Goal: Task Accomplishment & Management: Complete application form

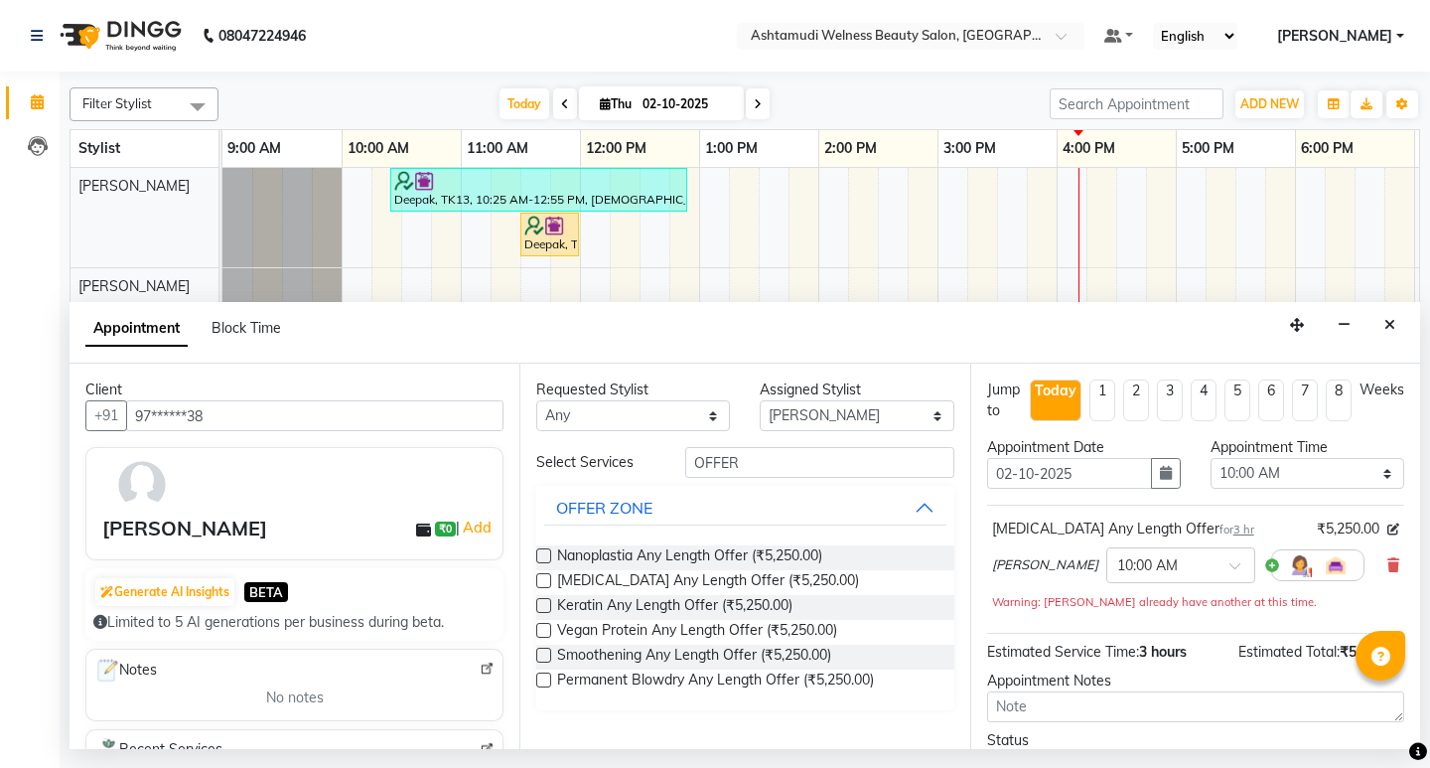
select select "25976"
select select "600"
select select "tentative"
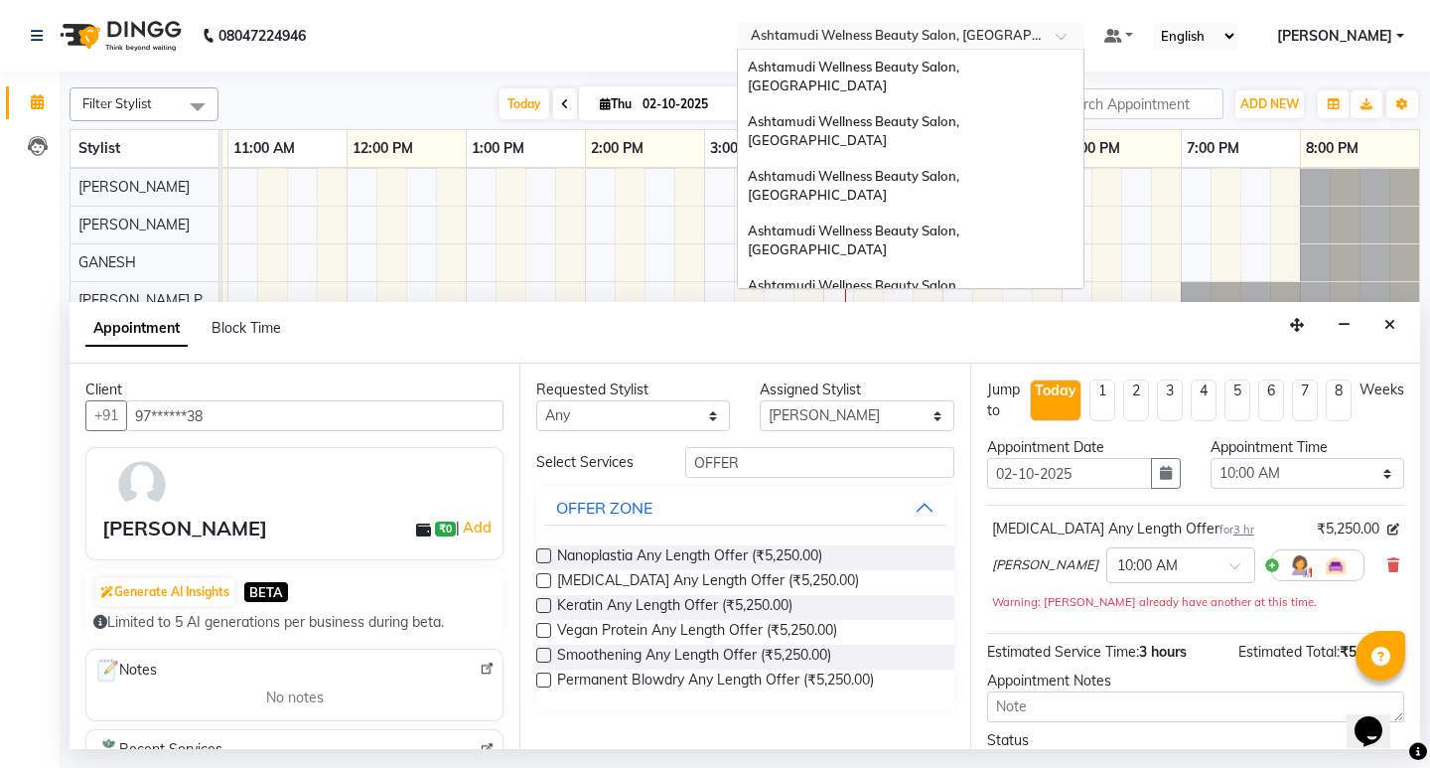
click at [1085, 40] on div at bounding box center [911, 38] width 348 height 20
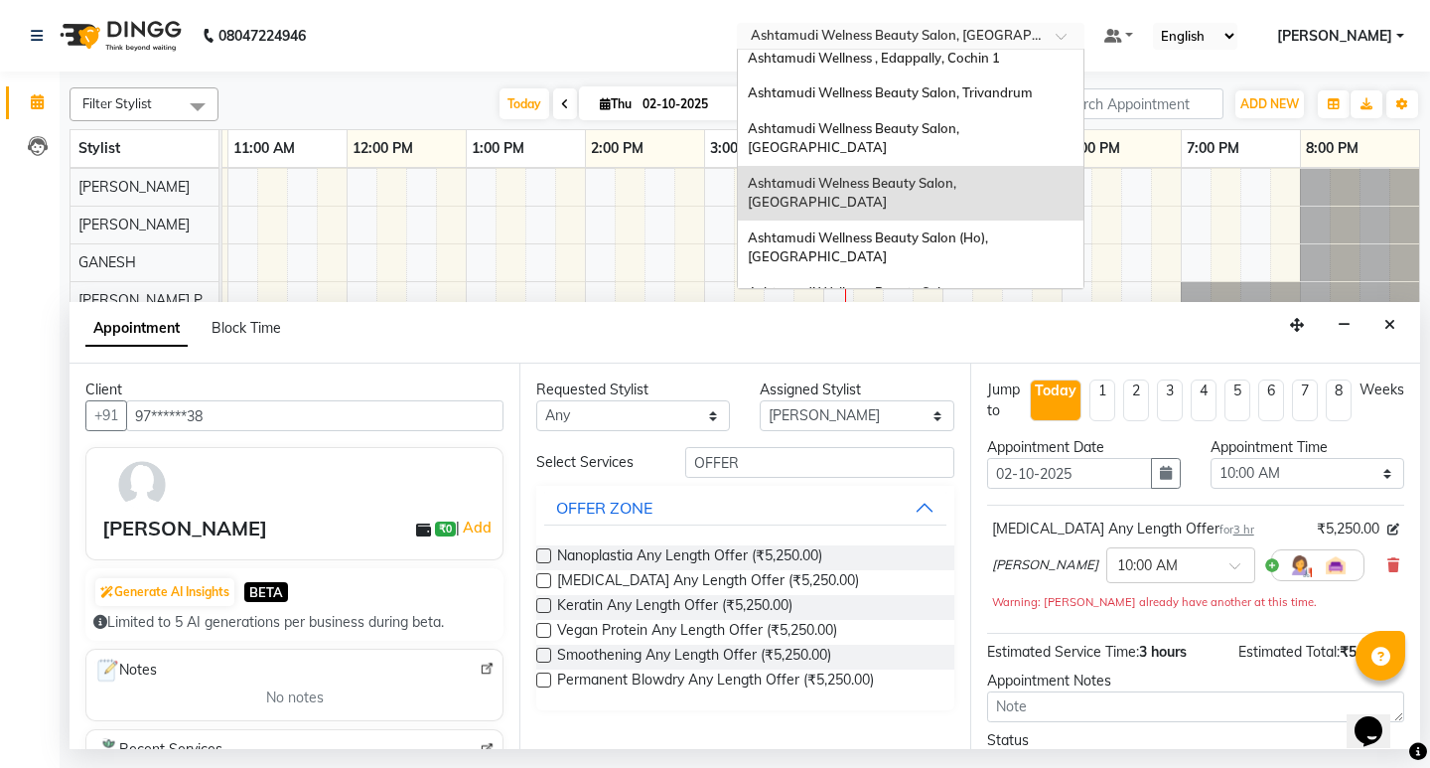
scroll to position [183, 0]
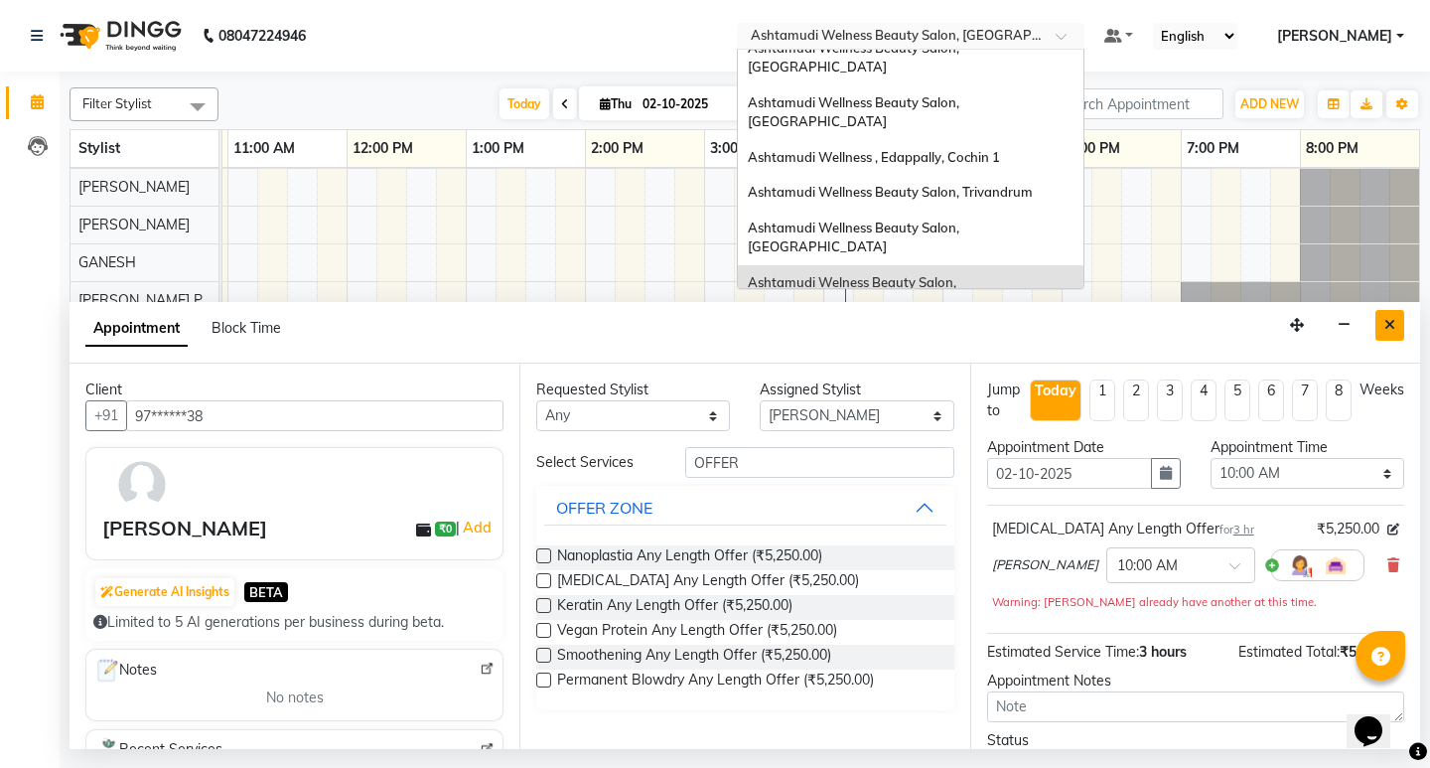
click at [1394, 323] on icon "Close" at bounding box center [1389, 325] width 11 height 14
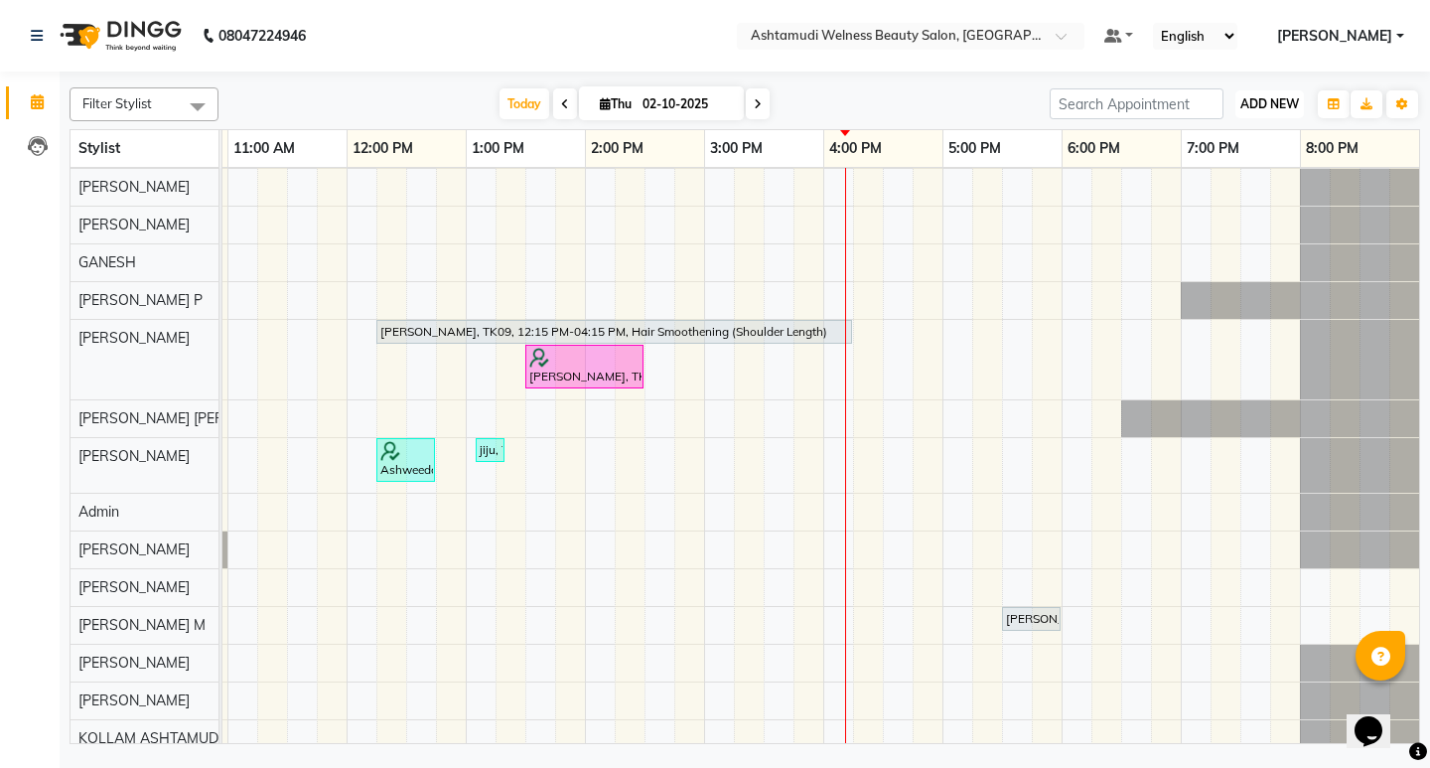
click at [1288, 103] on span "ADD NEW" at bounding box center [1269, 103] width 59 height 15
click at [1233, 146] on button "Add Appointment" at bounding box center [1224, 142] width 157 height 26
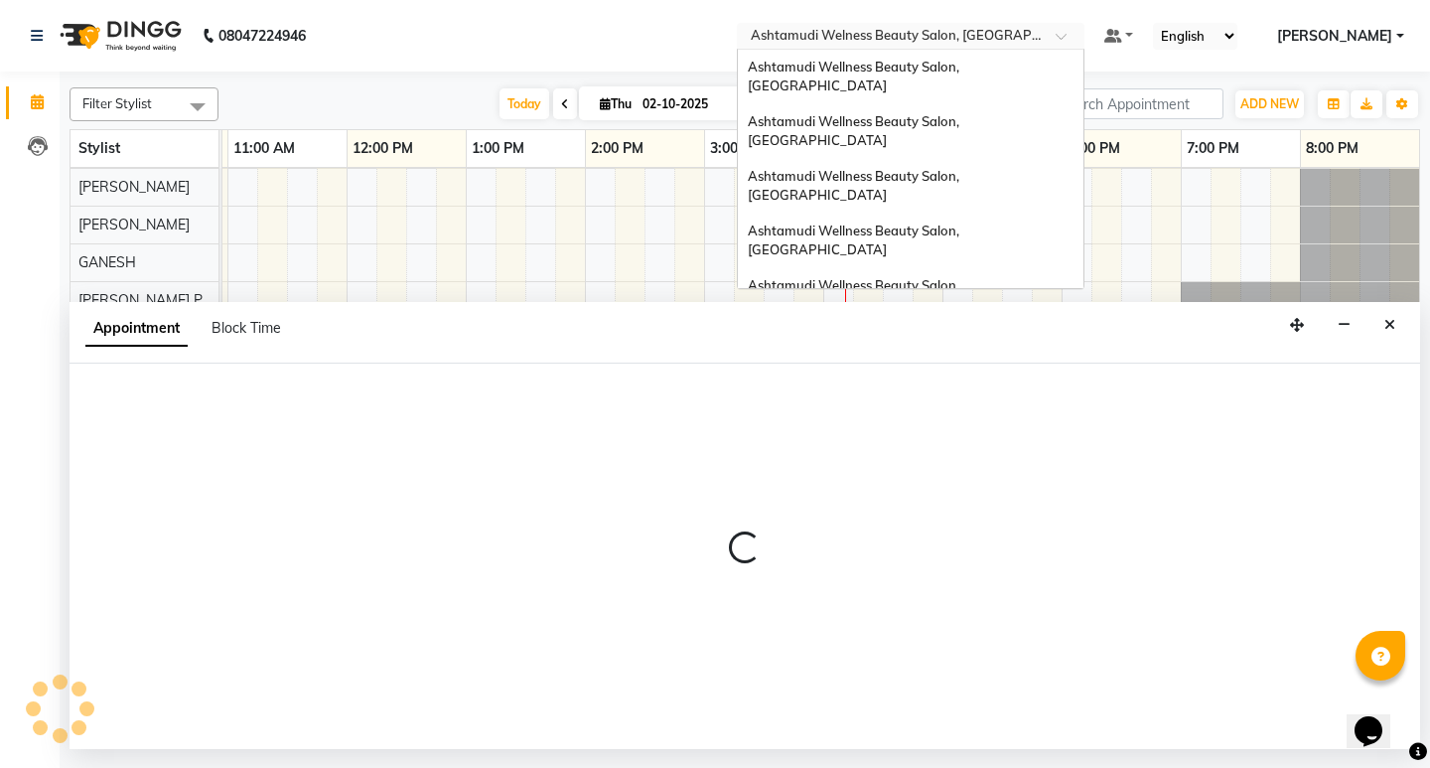
click at [1035, 33] on input "text" at bounding box center [891, 38] width 288 height 20
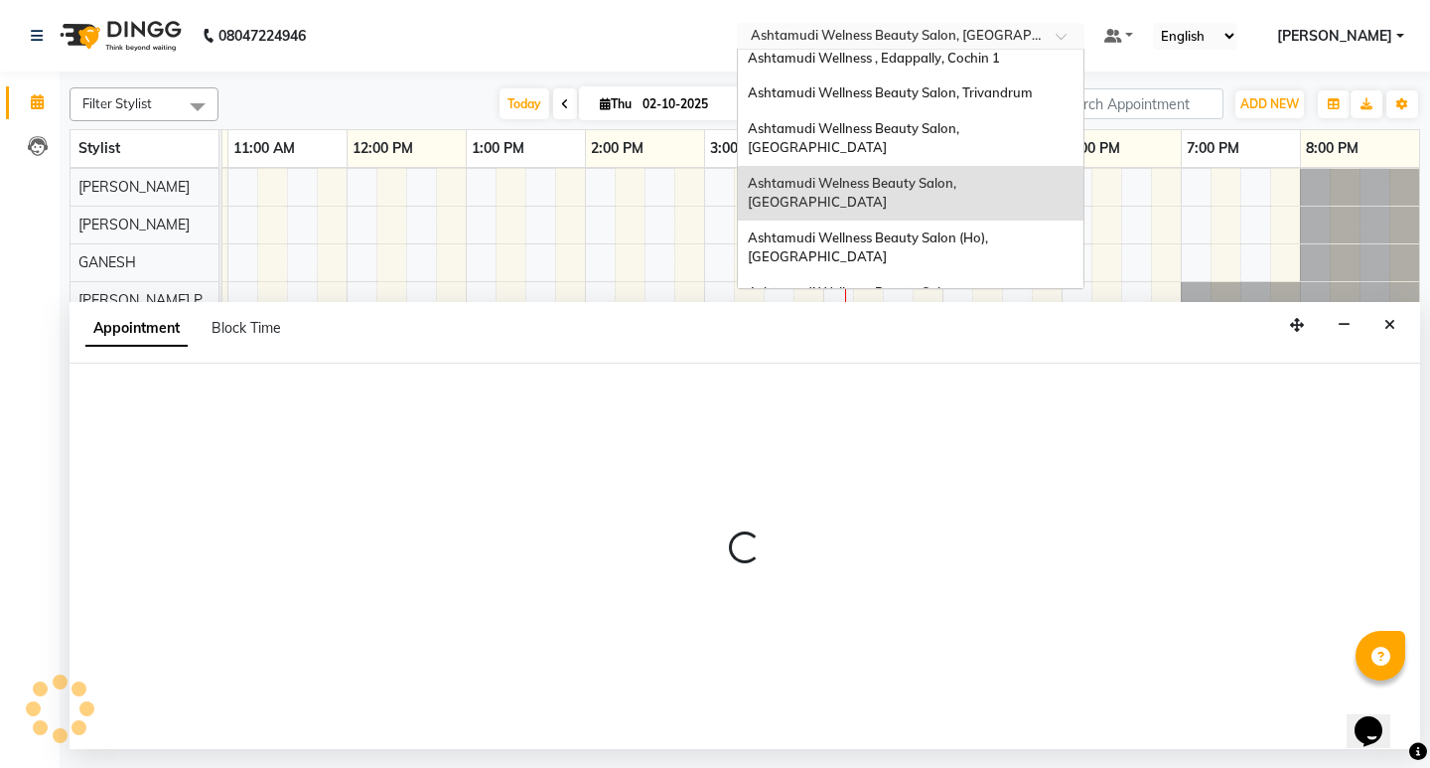
select select "600"
select select "tentative"
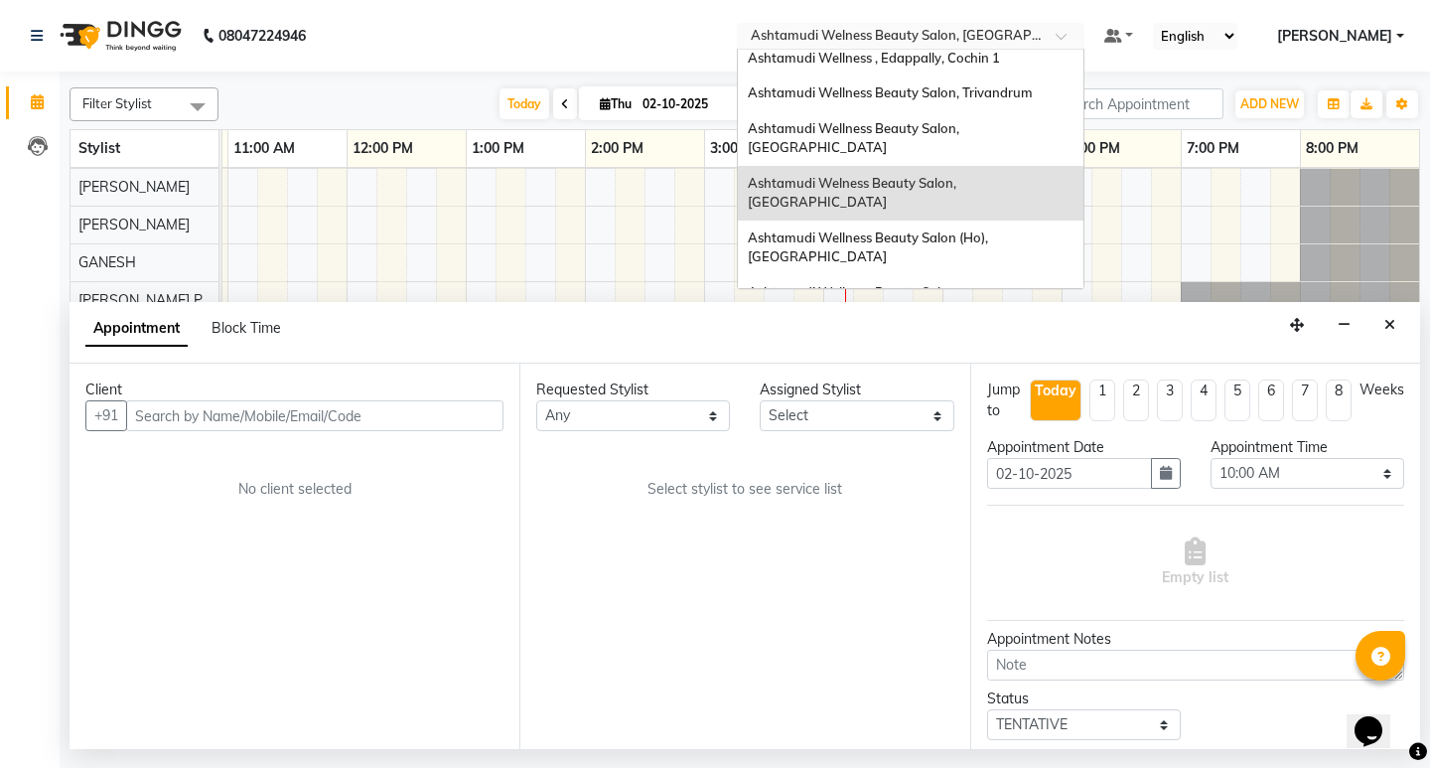
scroll to position [0, 0]
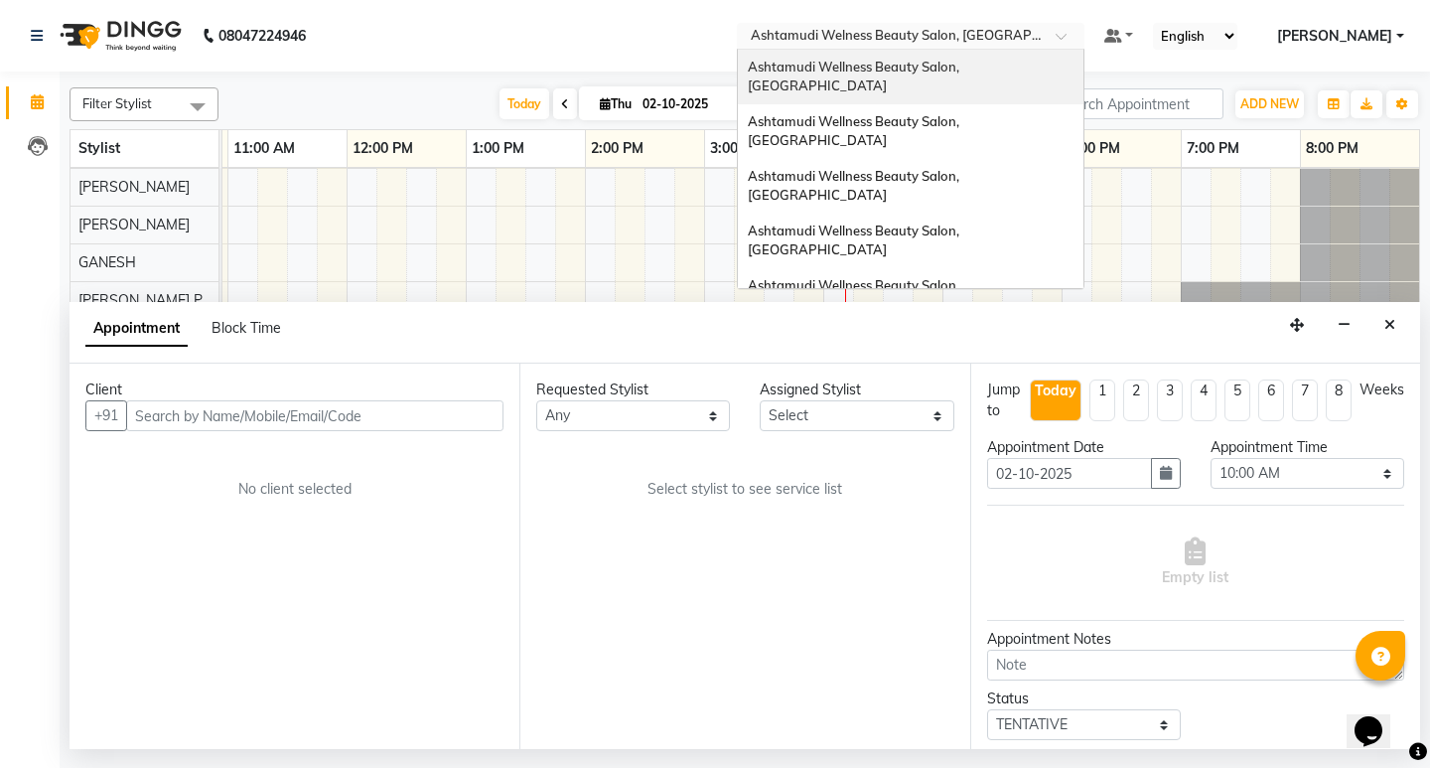
click at [962, 72] on span "Ashtamudi Wellness Beauty Salon, [GEOGRAPHIC_DATA]" at bounding box center [855, 77] width 215 height 36
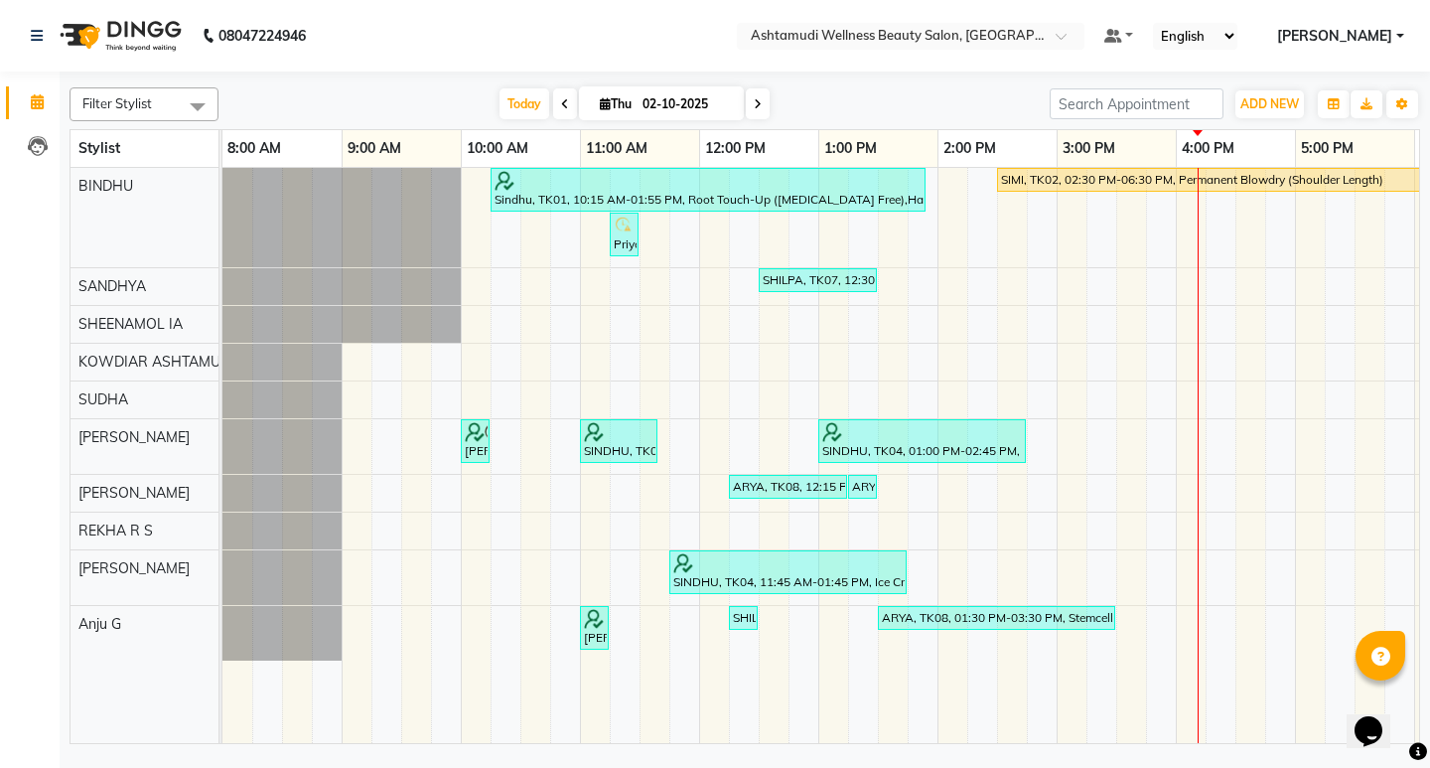
scroll to position [0, 353]
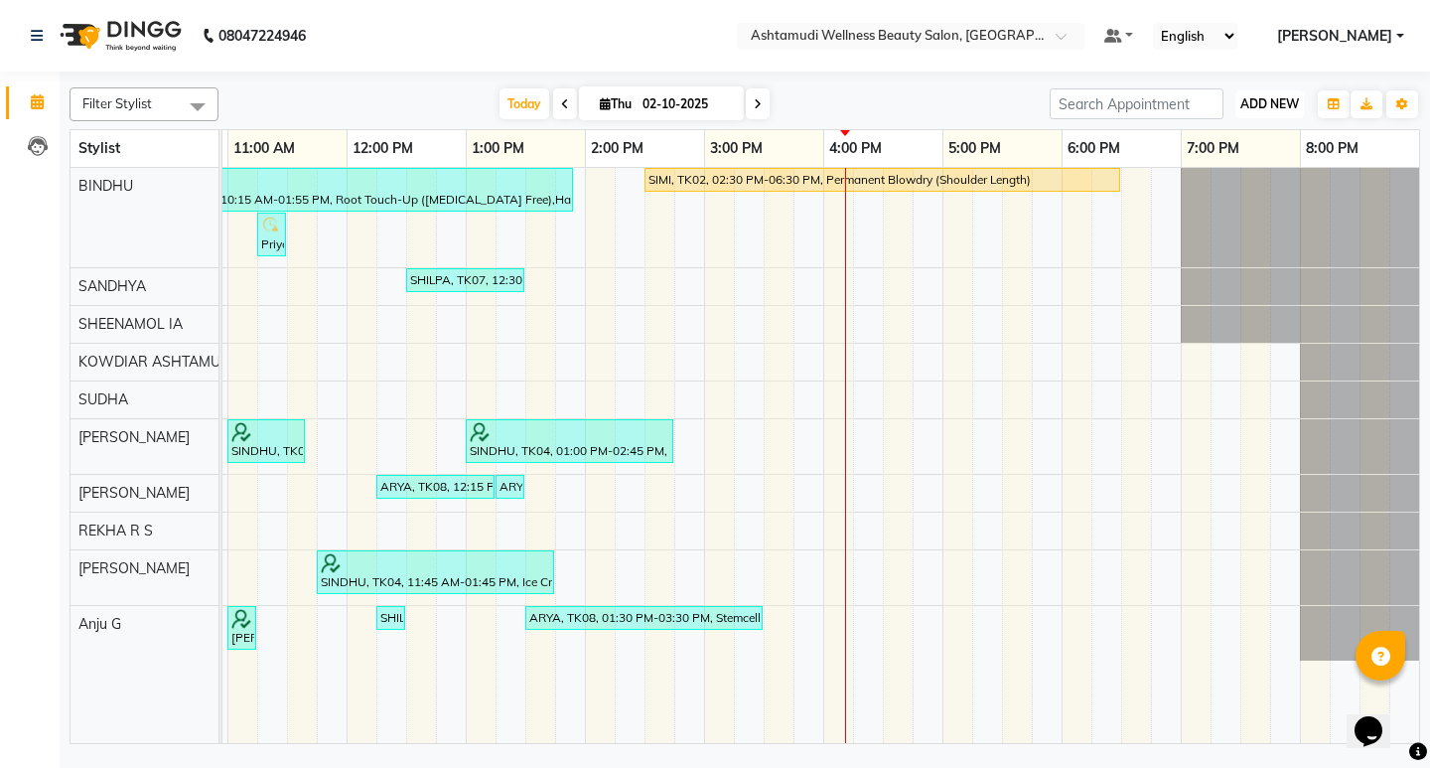
click at [1254, 106] on span "ADD NEW" at bounding box center [1269, 103] width 59 height 15
click at [1232, 145] on button "Add Appointment" at bounding box center [1224, 142] width 157 height 26
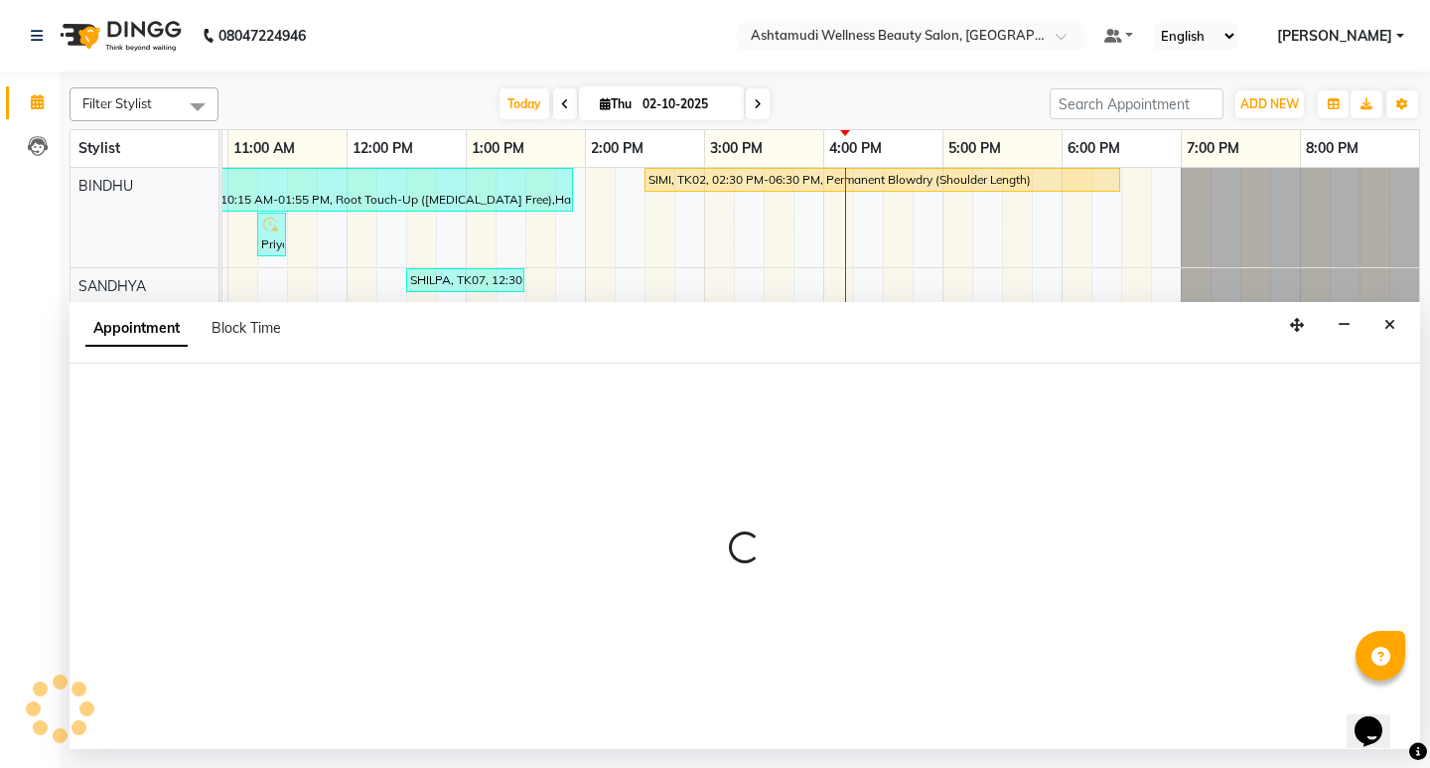
select select "540"
select select "tentative"
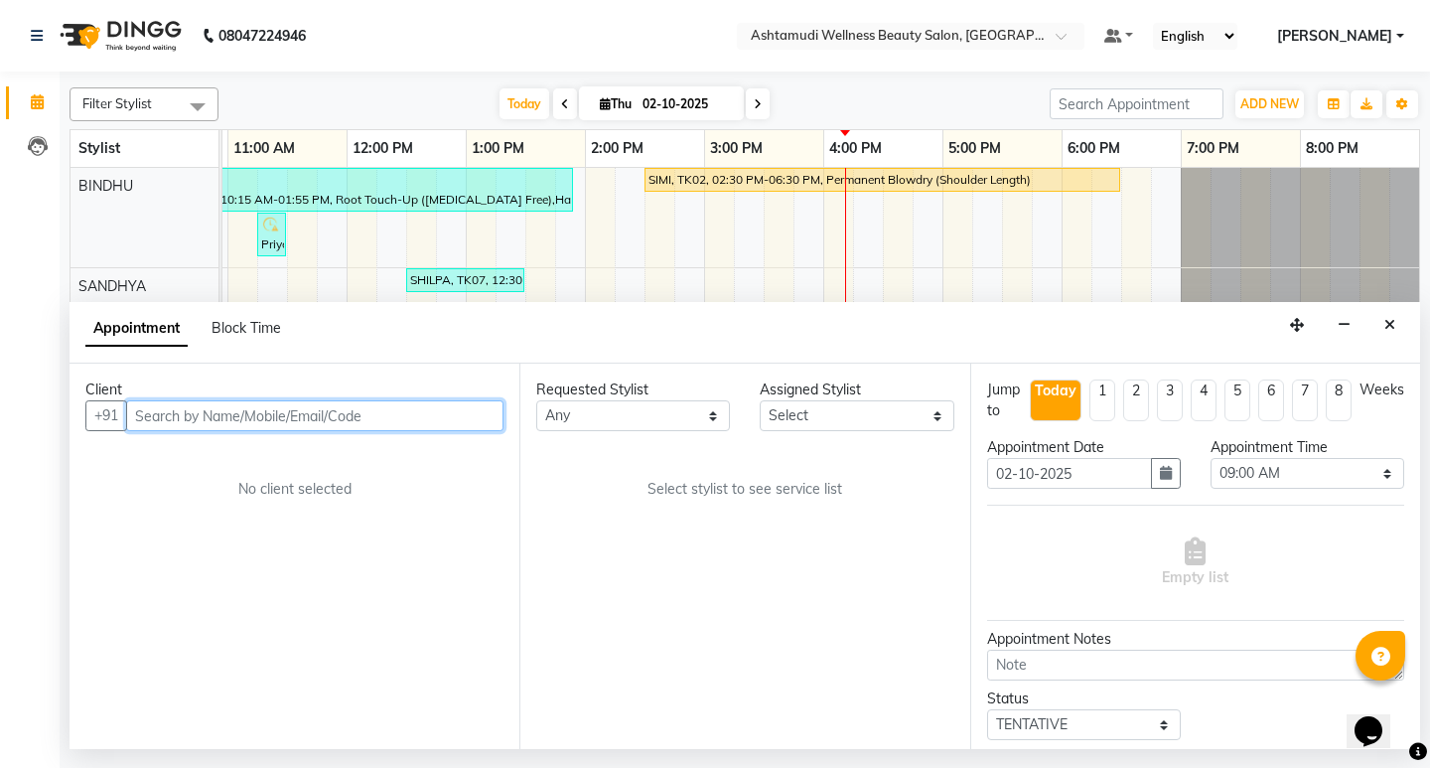
click at [396, 417] on input "text" at bounding box center [314, 415] width 377 height 31
paste input "7306758551"
click at [136, 412] on input "7306758551" at bounding box center [273, 415] width 295 height 31
type input "7306758551"
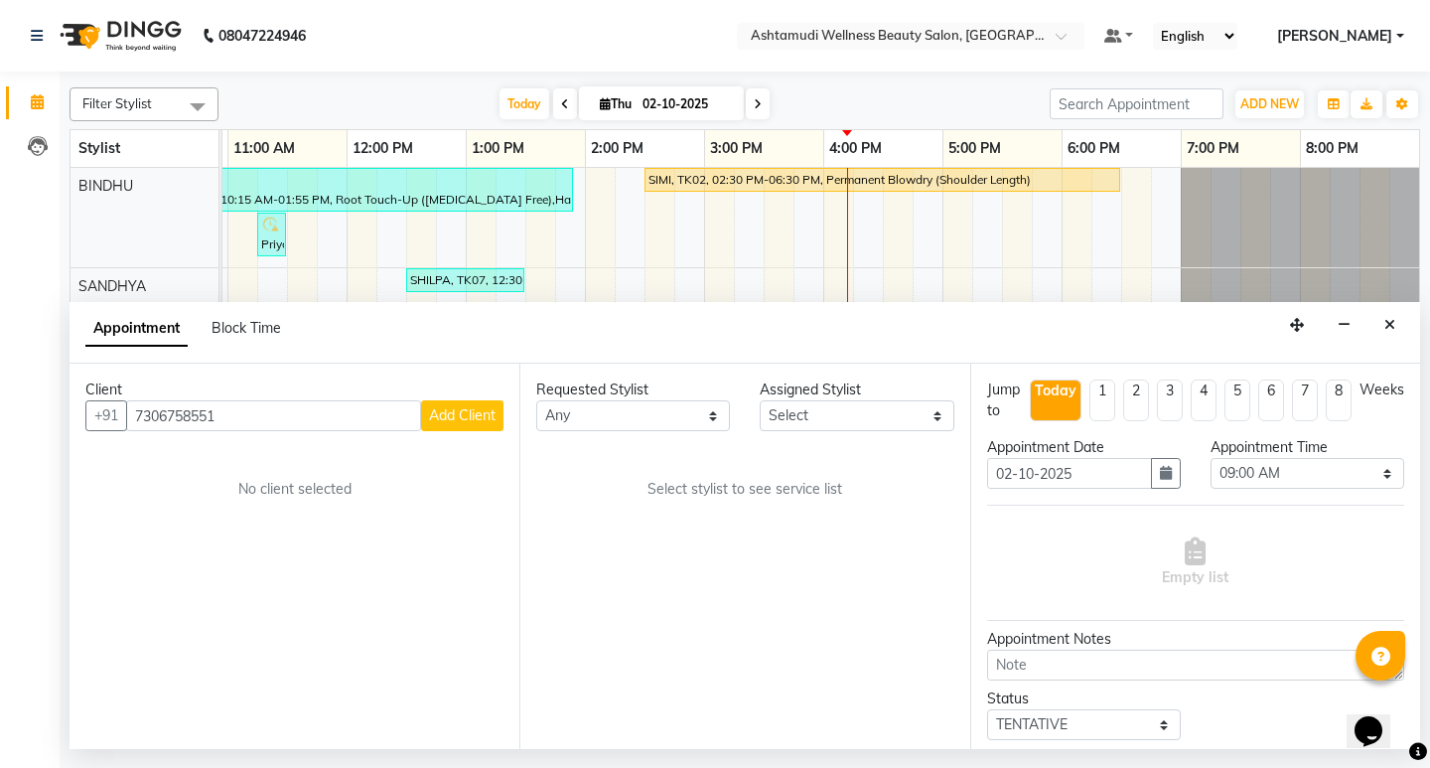
click at [462, 409] on span "Add Client" at bounding box center [462, 415] width 67 height 18
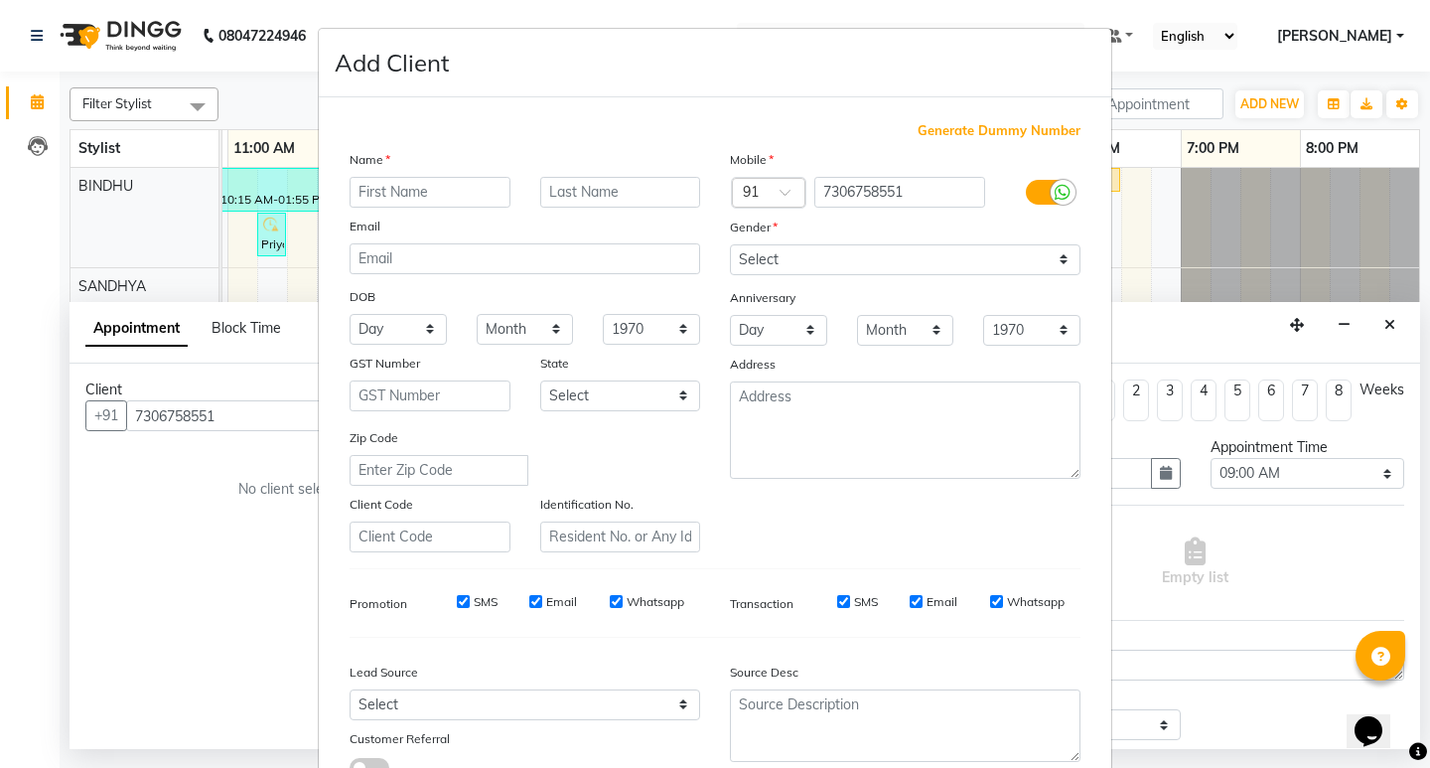
click at [378, 192] on input "text" at bounding box center [430, 192] width 161 height 31
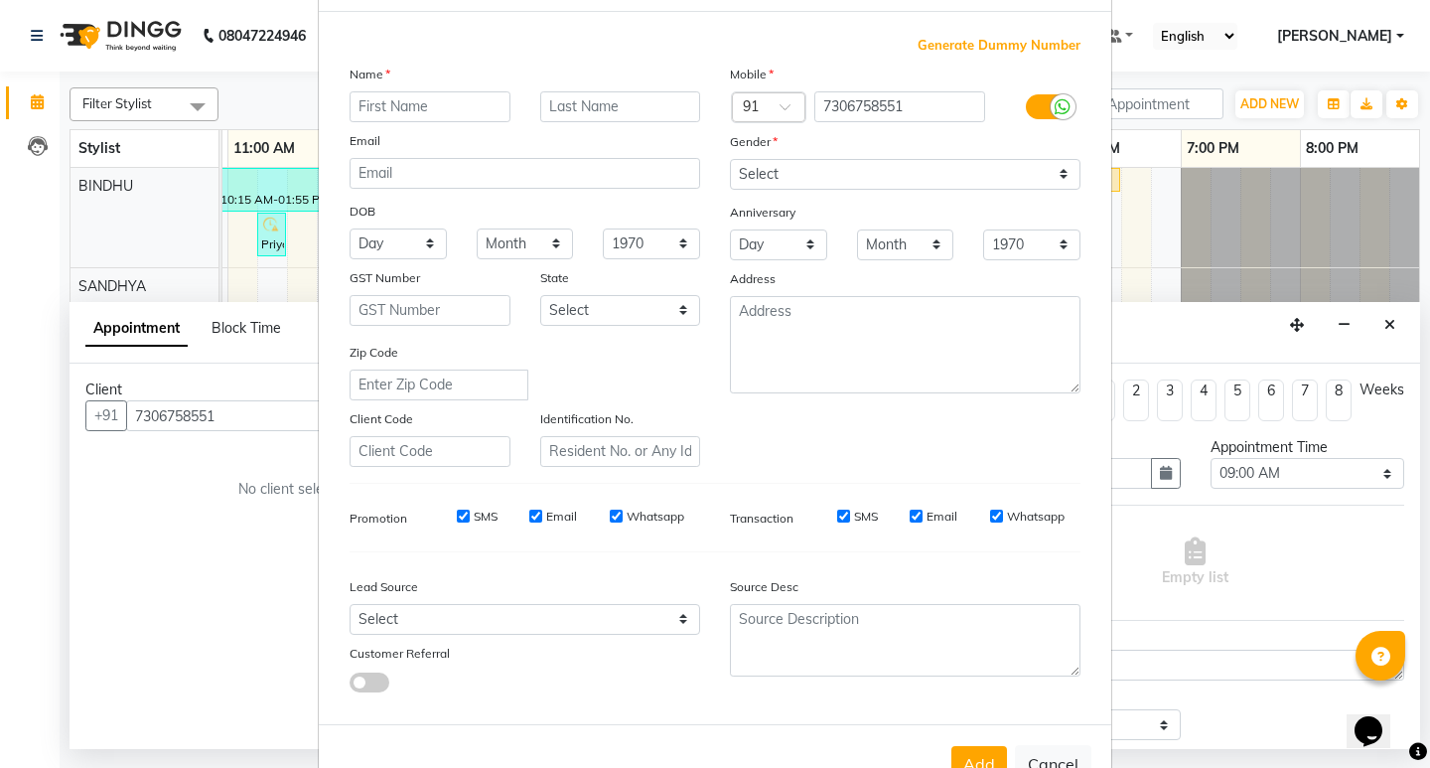
scroll to position [149, 0]
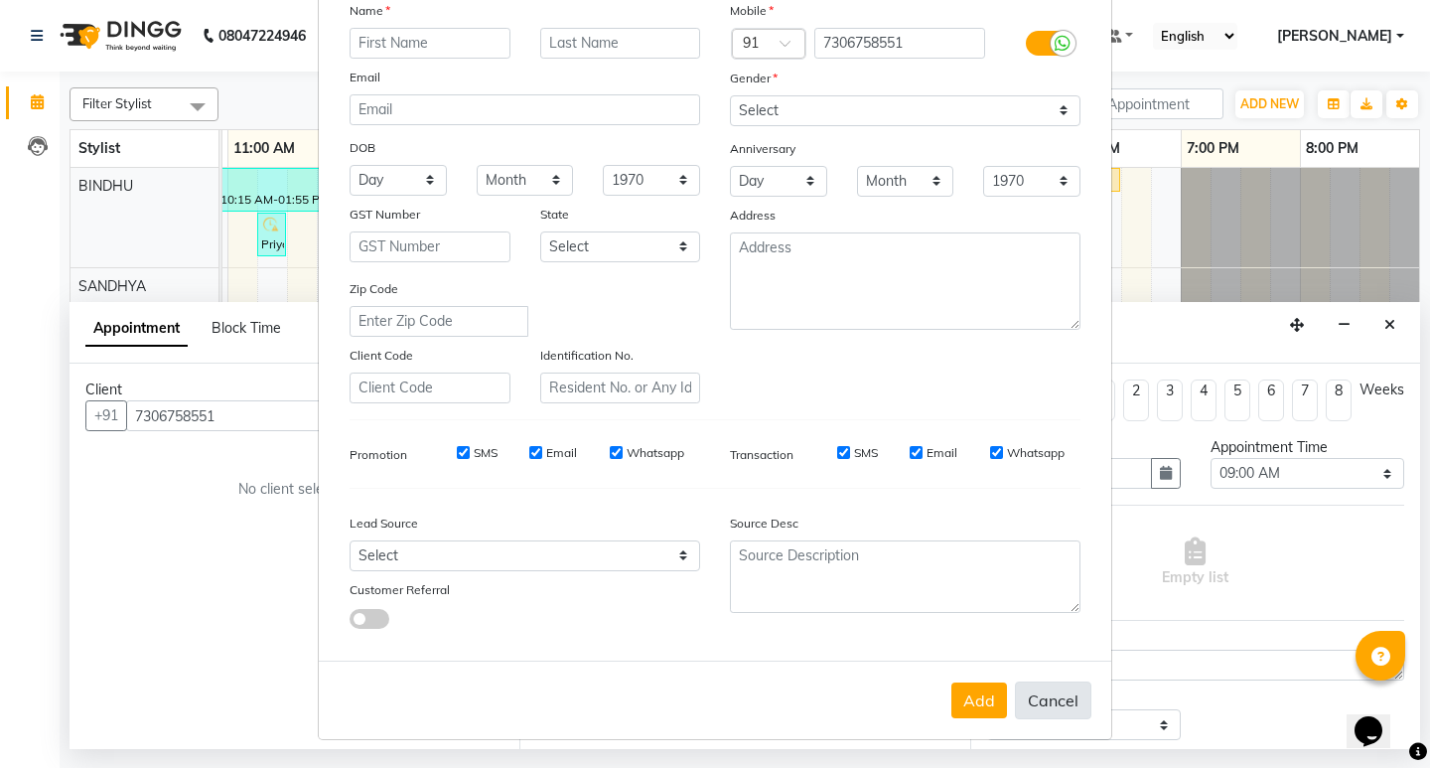
click at [1061, 709] on button "Cancel" at bounding box center [1053, 700] width 76 height 38
select select
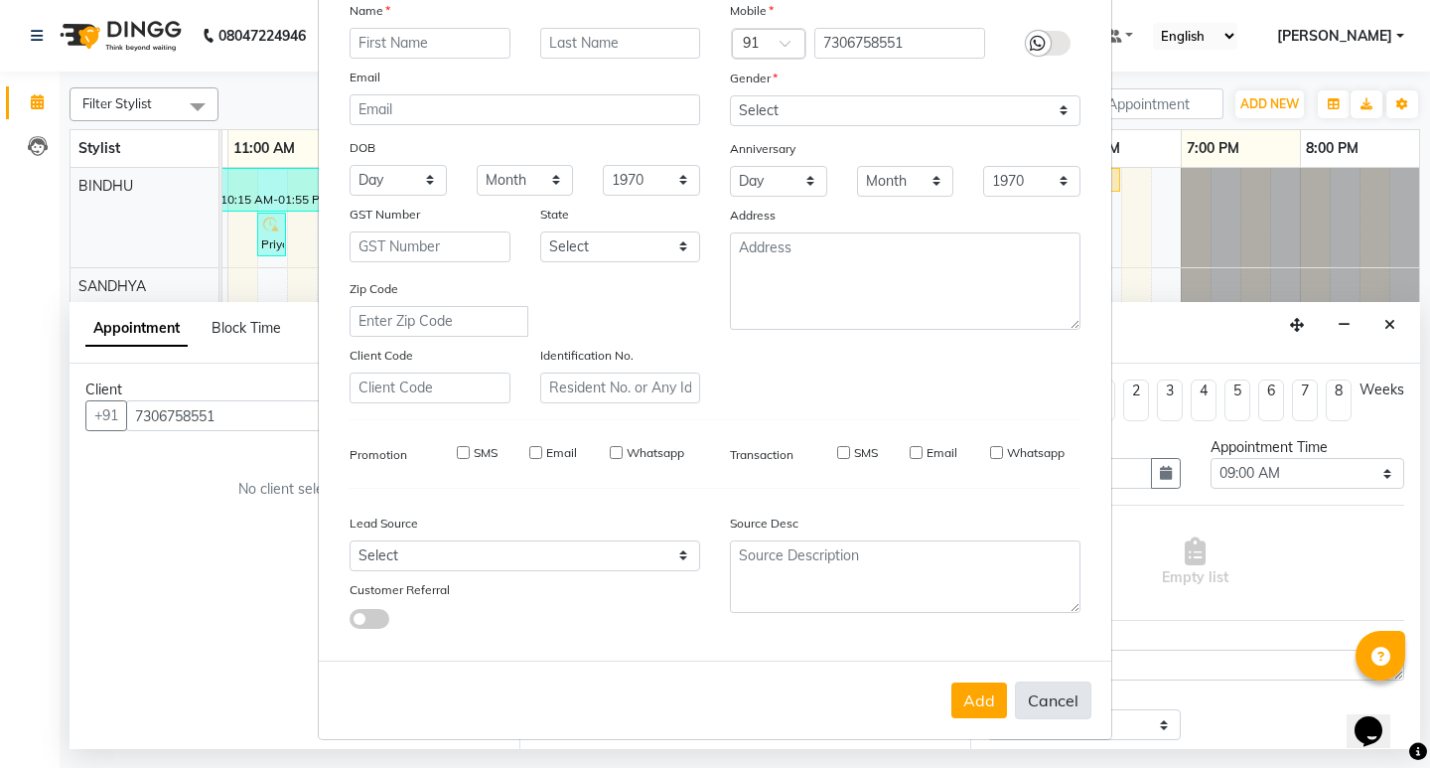
select select
checkbox input "false"
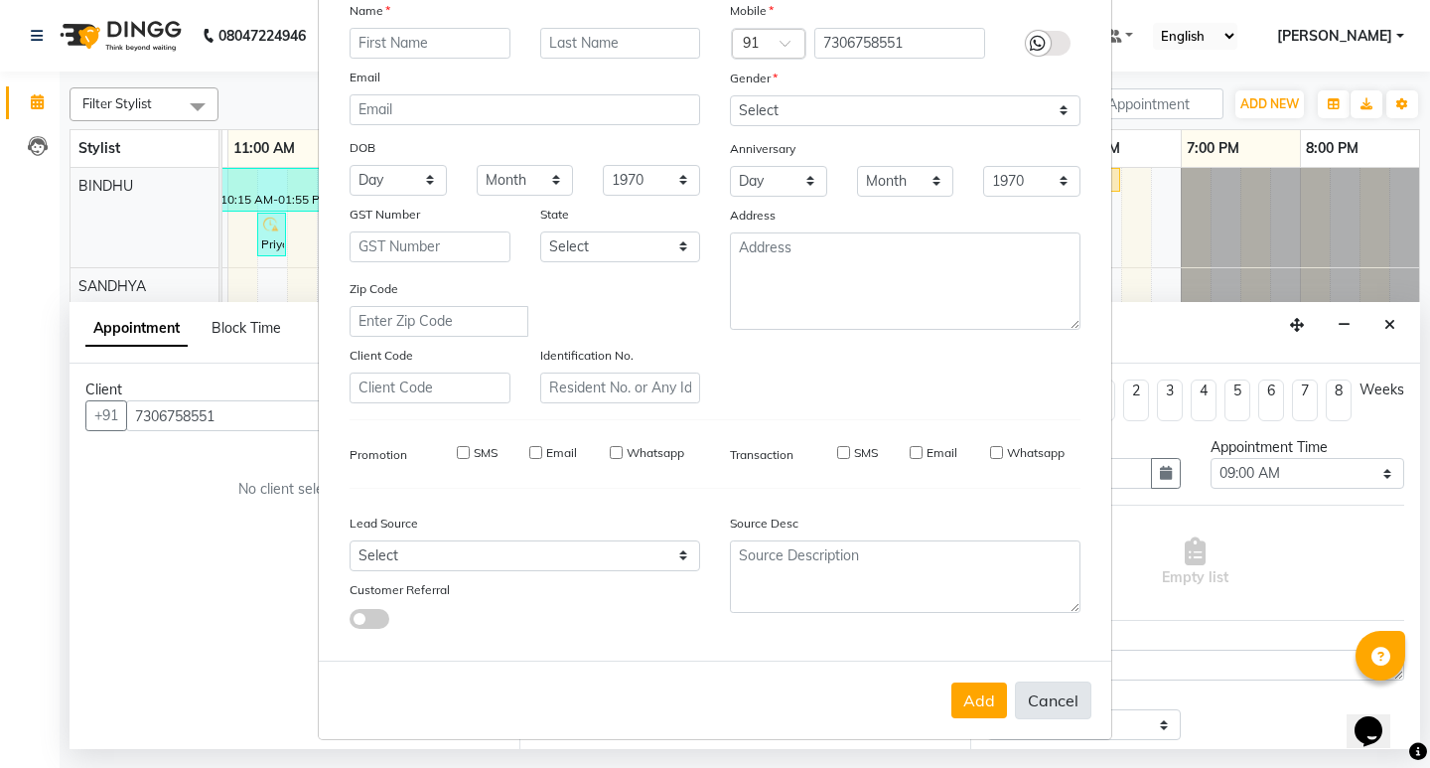
checkbox input "false"
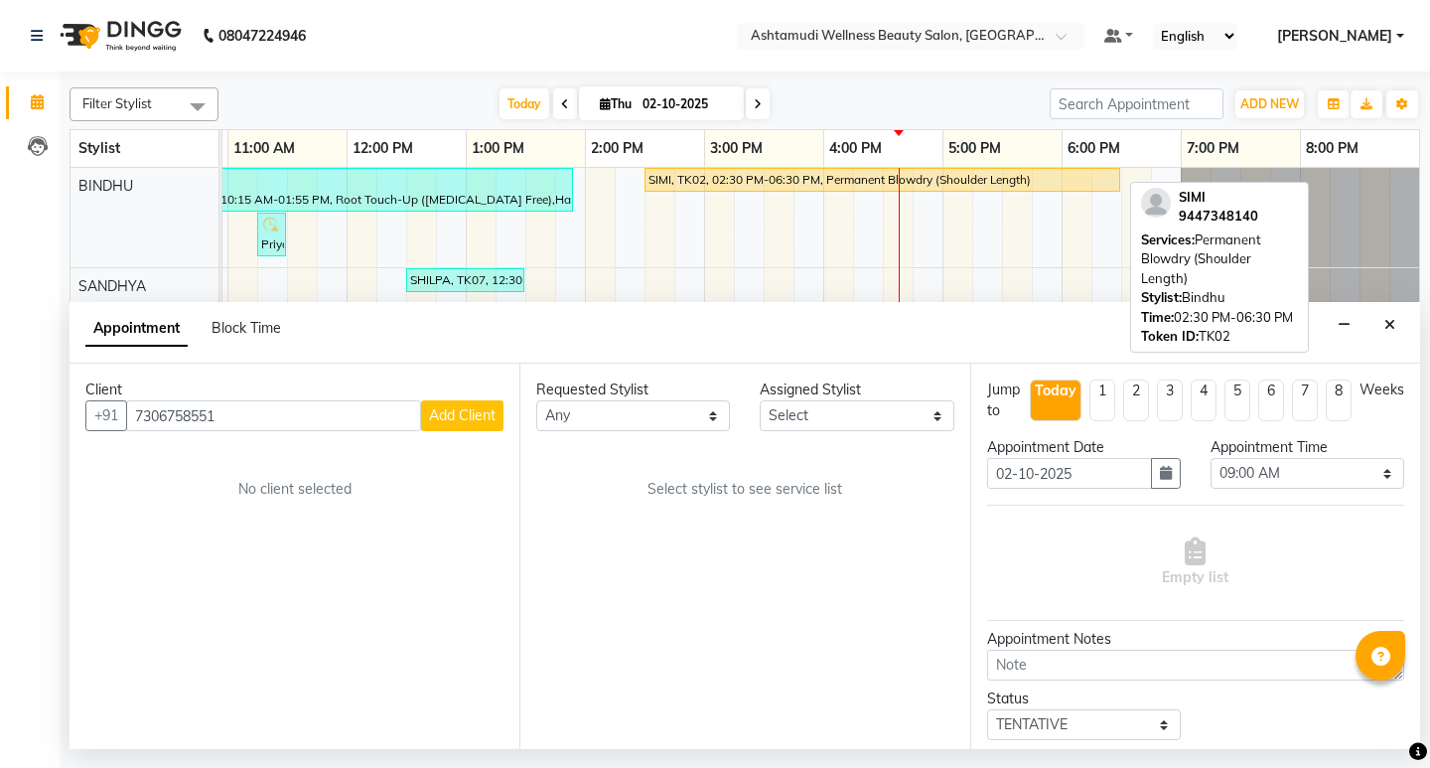
click at [421, 400] on button "Add Client" at bounding box center [462, 415] width 82 height 31
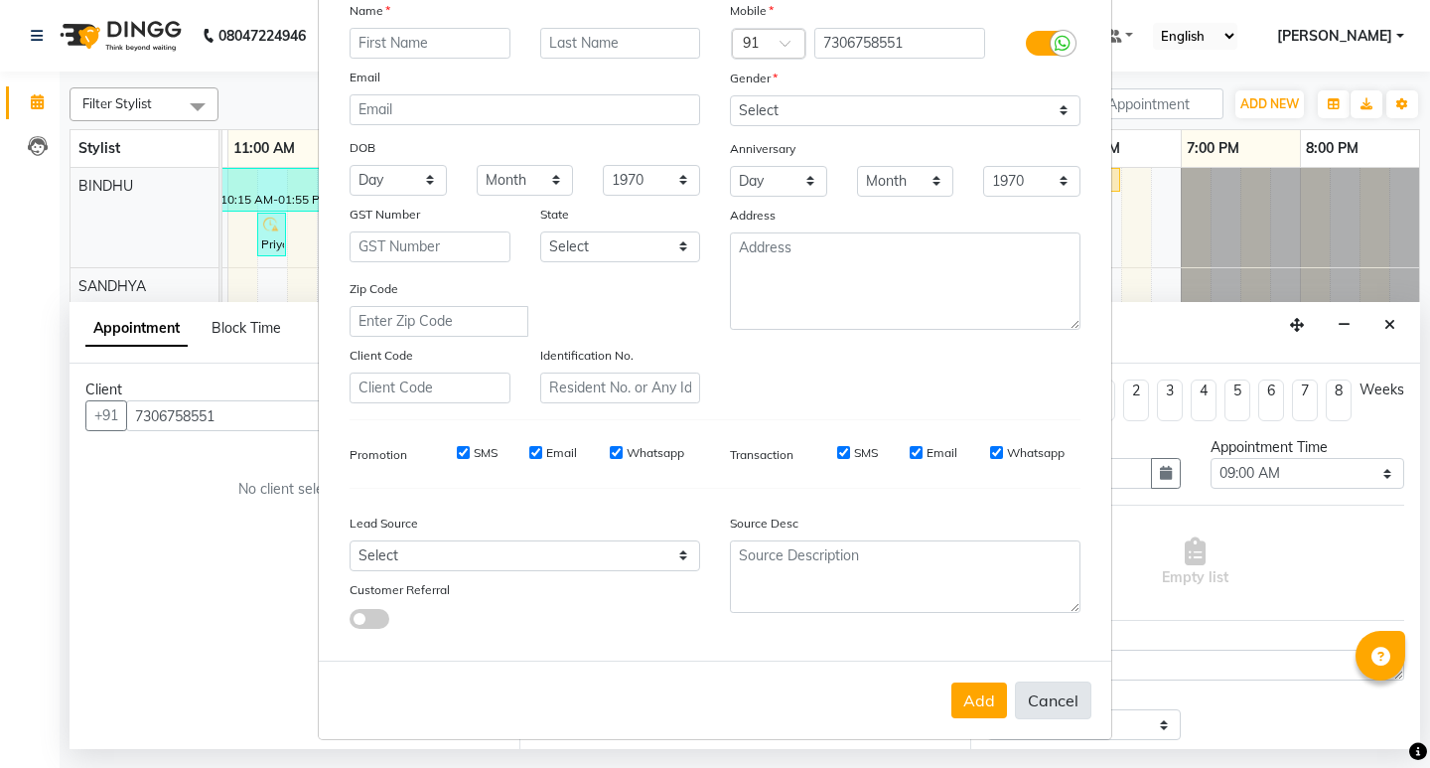
click at [1061, 699] on button "Cancel" at bounding box center [1053, 700] width 76 height 38
select select
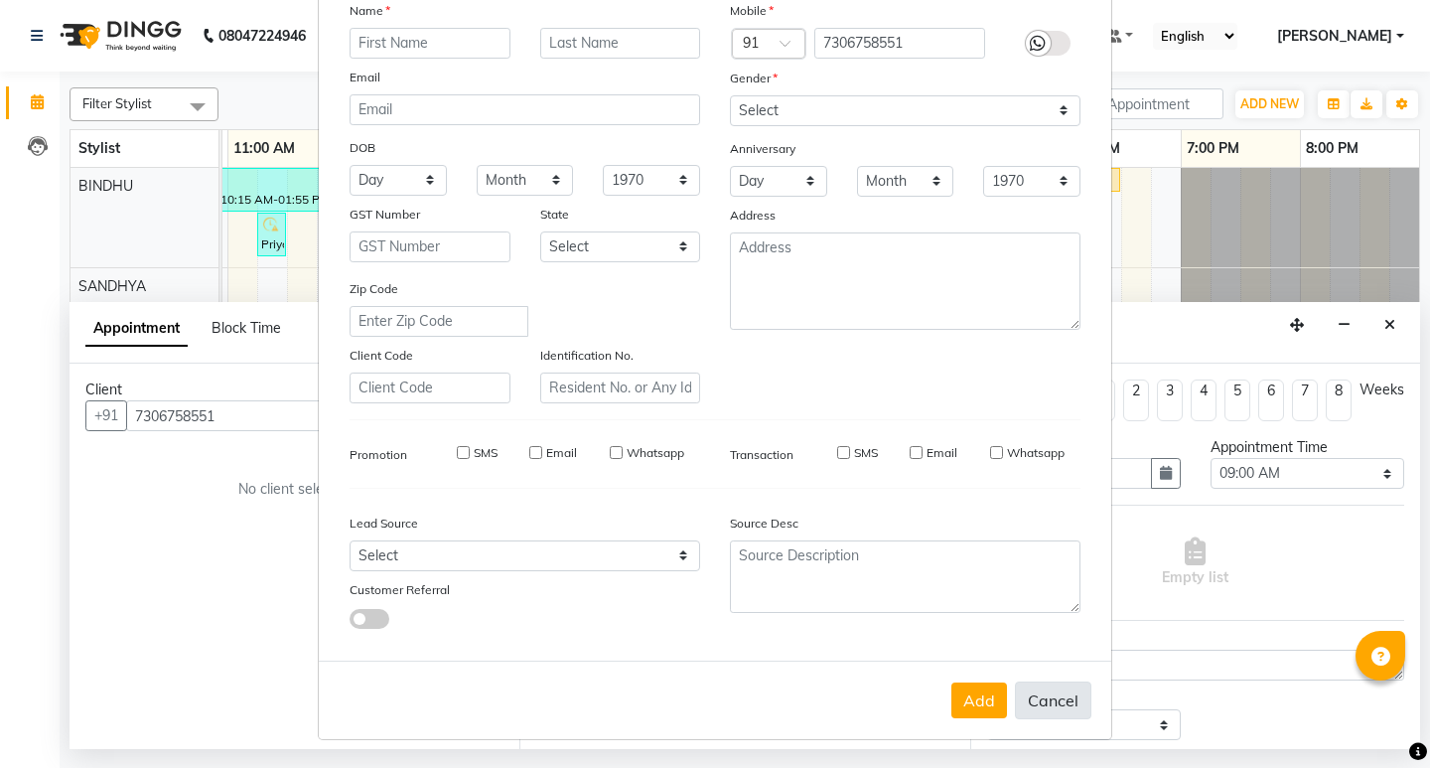
select select
checkbox input "false"
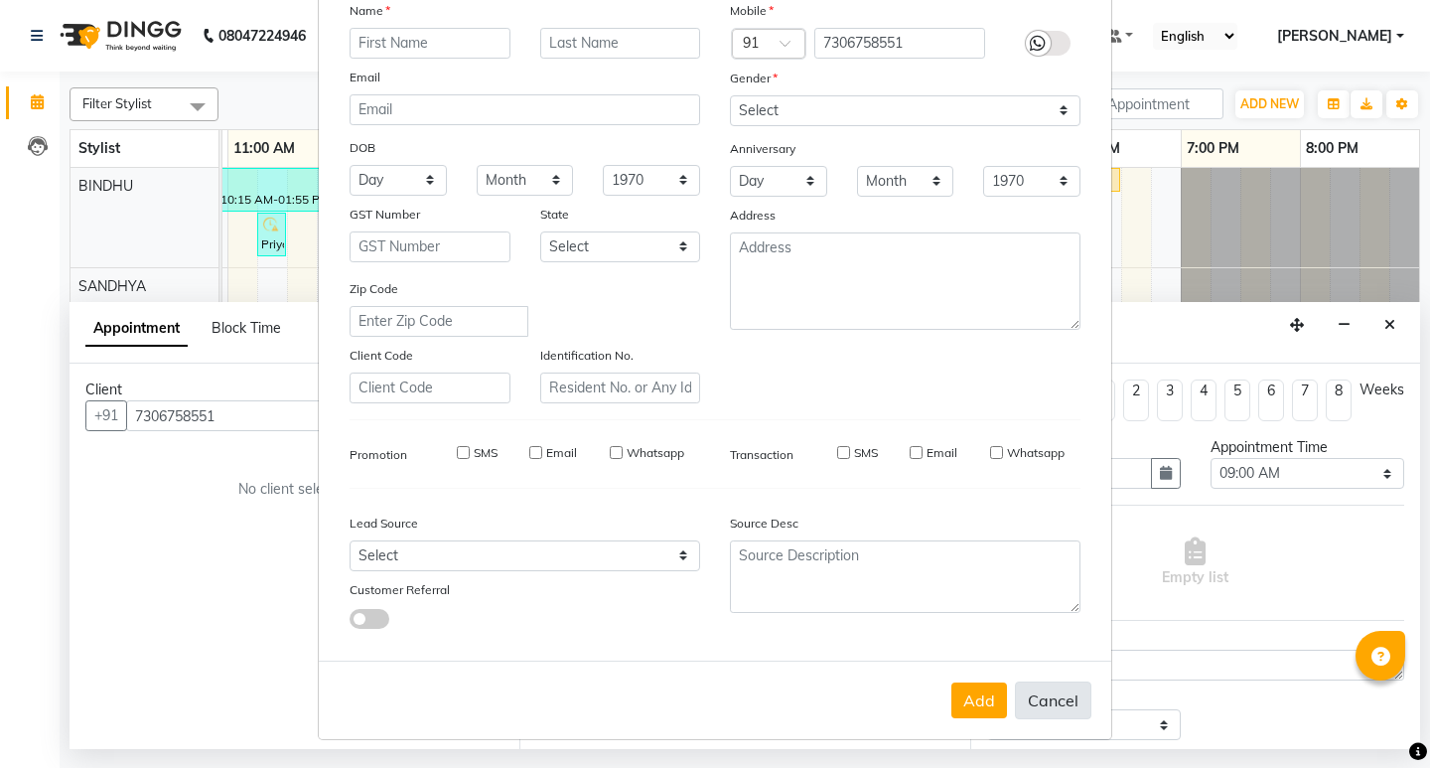
checkbox input "false"
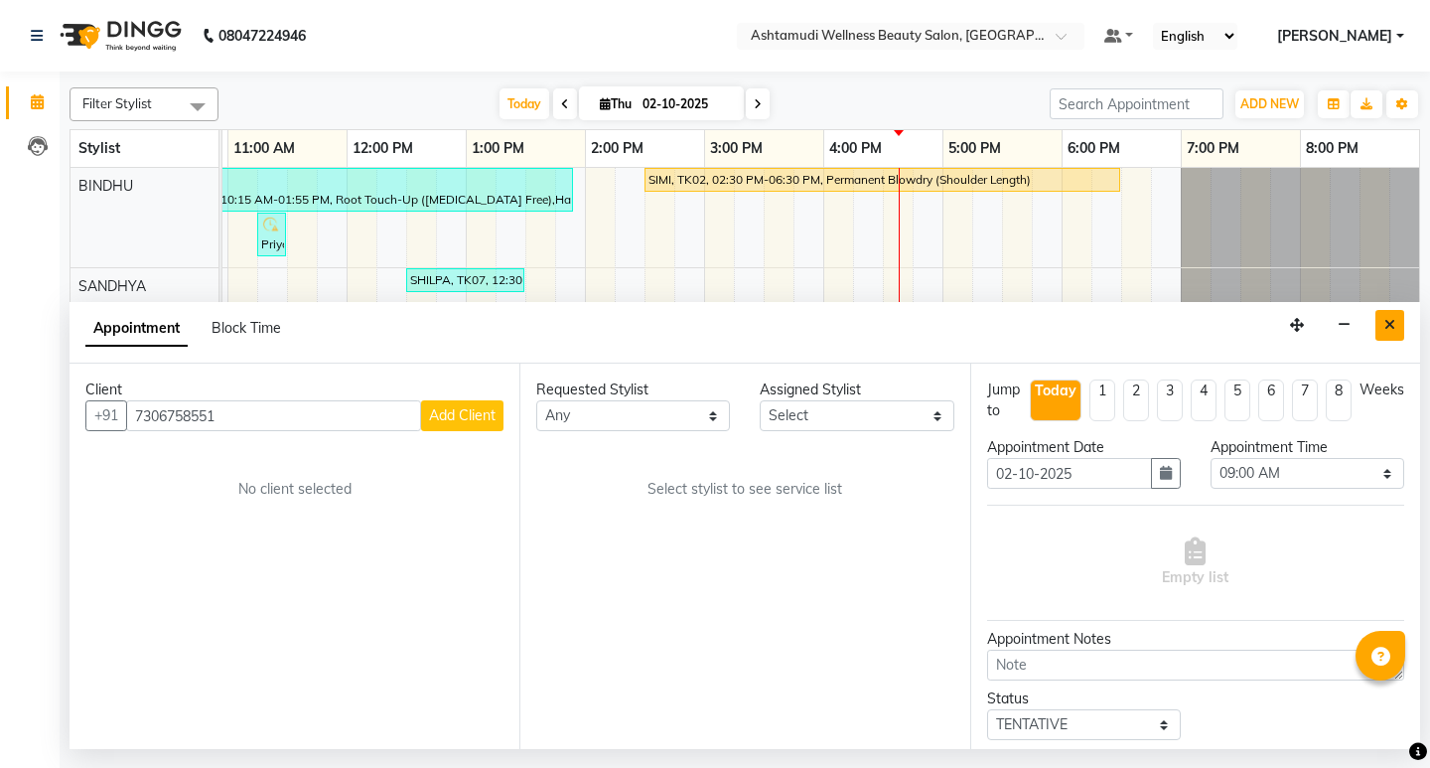
click at [1386, 326] on icon "Close" at bounding box center [1389, 325] width 11 height 14
